Goal: Navigation & Orientation: Find specific page/section

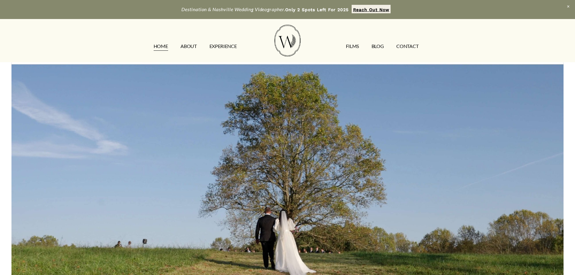
click at [224, 46] on link "EXPERIENCE" at bounding box center [222, 46] width 27 height 10
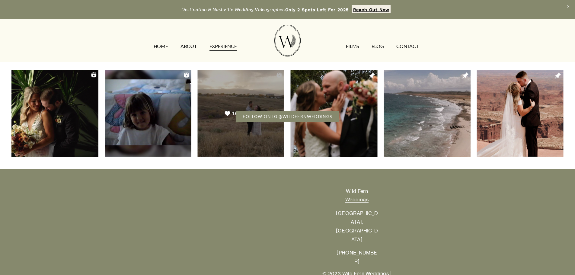
scroll to position [1490, 0]
